Goal: Navigation & Orientation: Find specific page/section

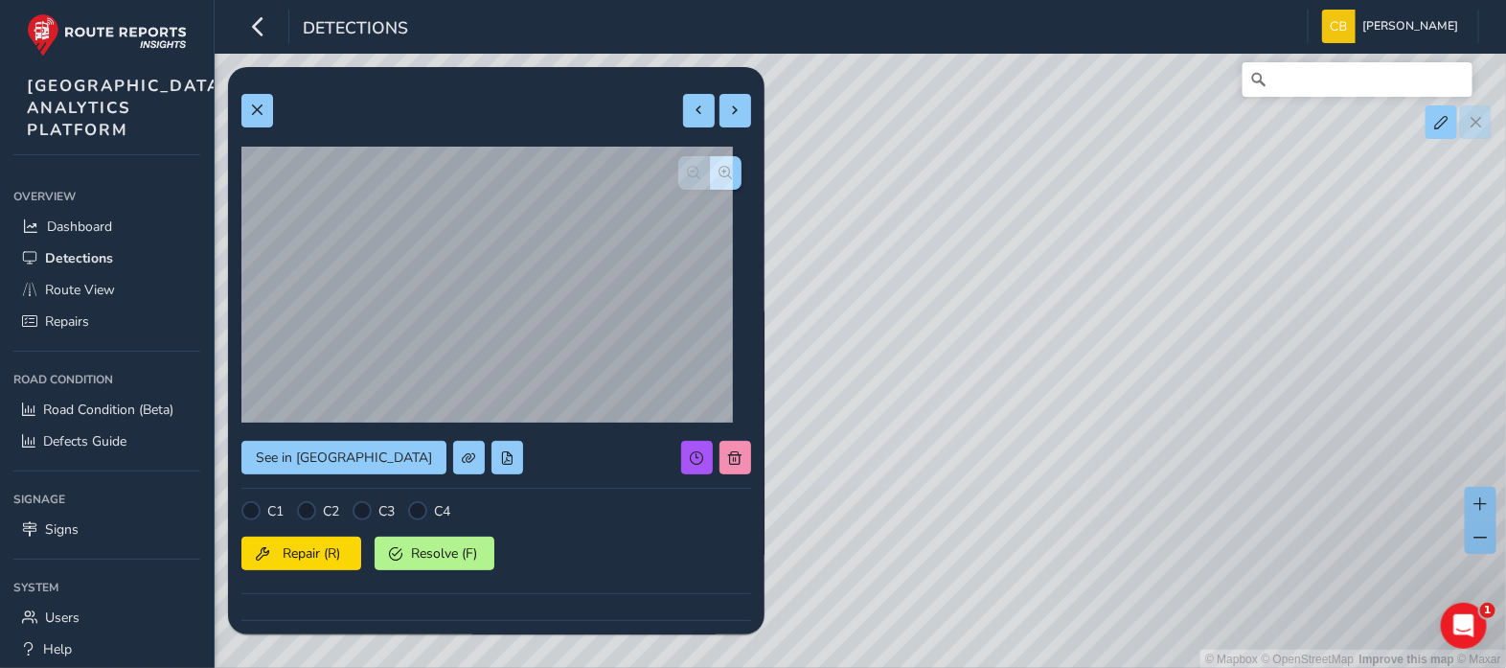
drag, startPoint x: 1225, startPoint y: 409, endPoint x: 936, endPoint y: 381, distance: 289.8
click at [936, 386] on div "© Mapbox © OpenStreetMap Improve this map © Maxar" at bounding box center [753, 334] width 1506 height 669
click at [80, 331] on span "Repairs" at bounding box center [67, 321] width 44 height 18
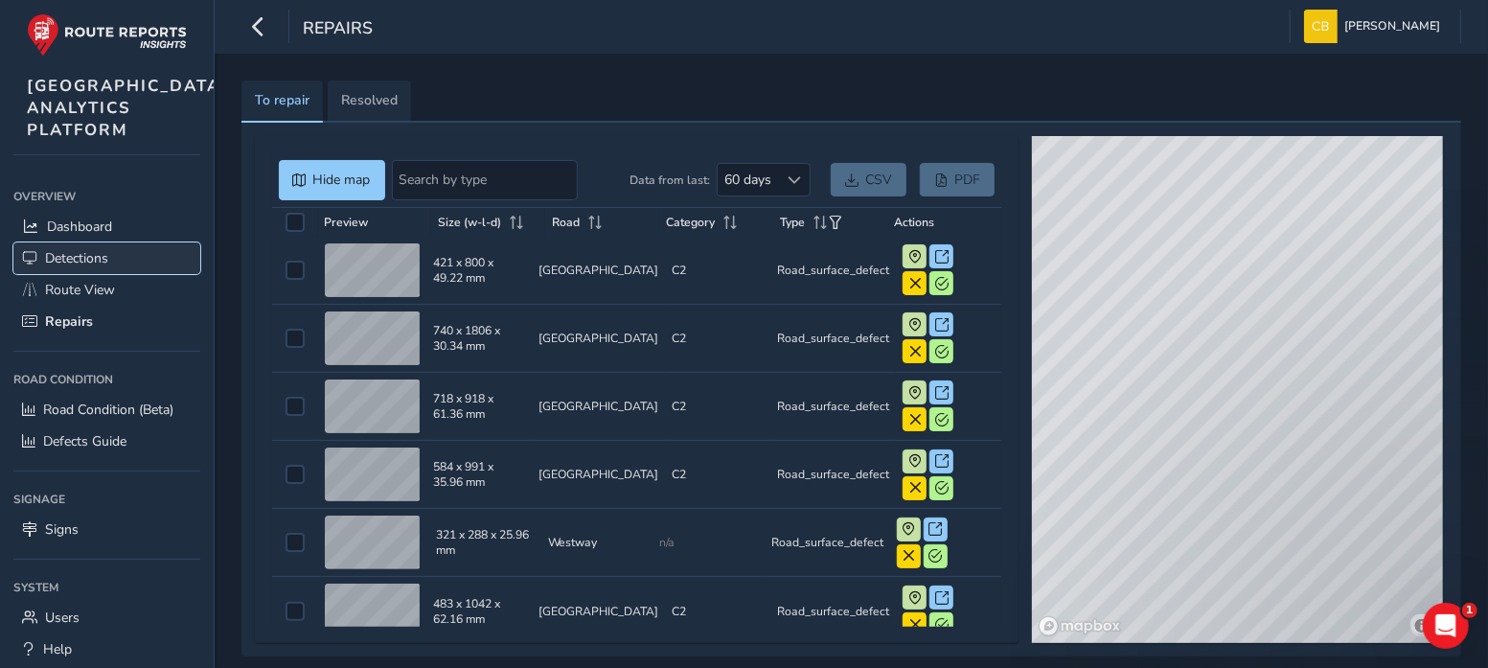
click at [100, 267] on span "Detections" at bounding box center [76, 258] width 63 height 18
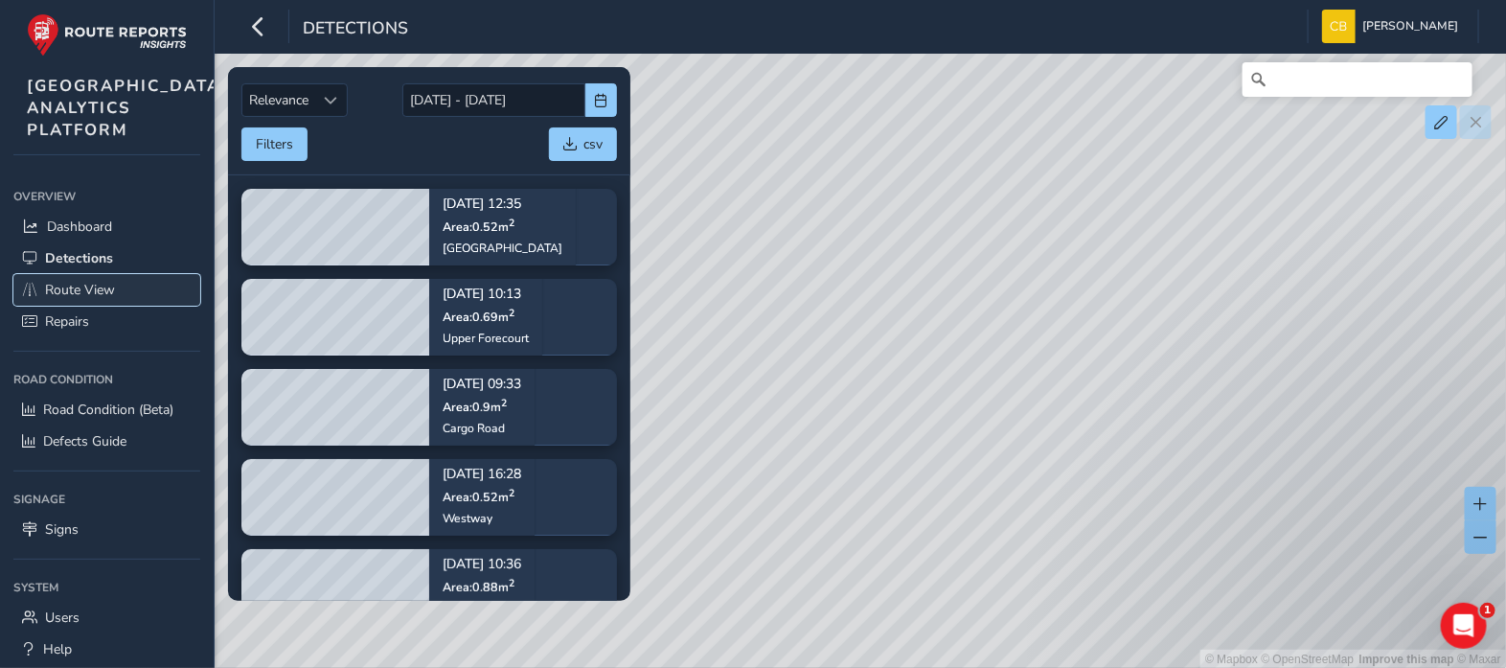
click at [97, 299] on span "Route View" at bounding box center [80, 290] width 70 height 18
